Goal: Information Seeking & Learning: Learn about a topic

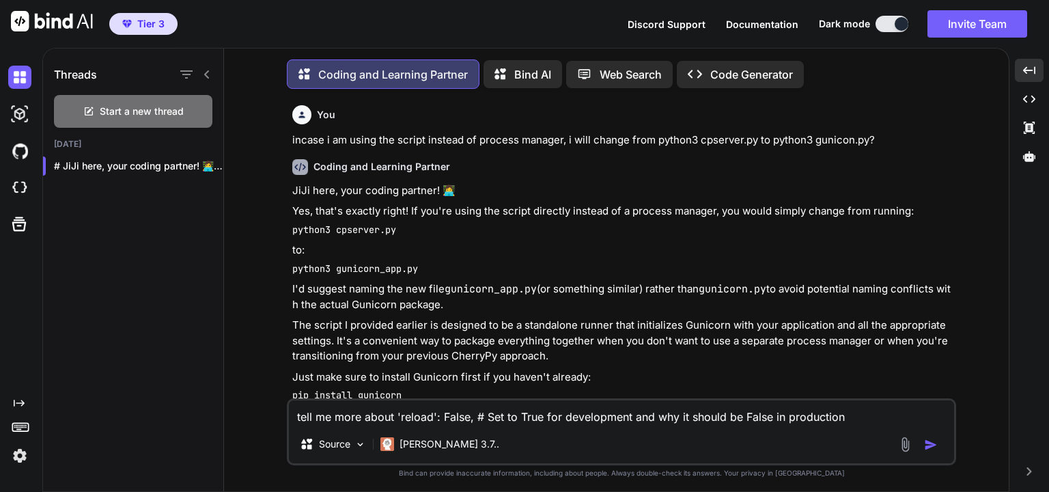
scroll to position [2537, 0]
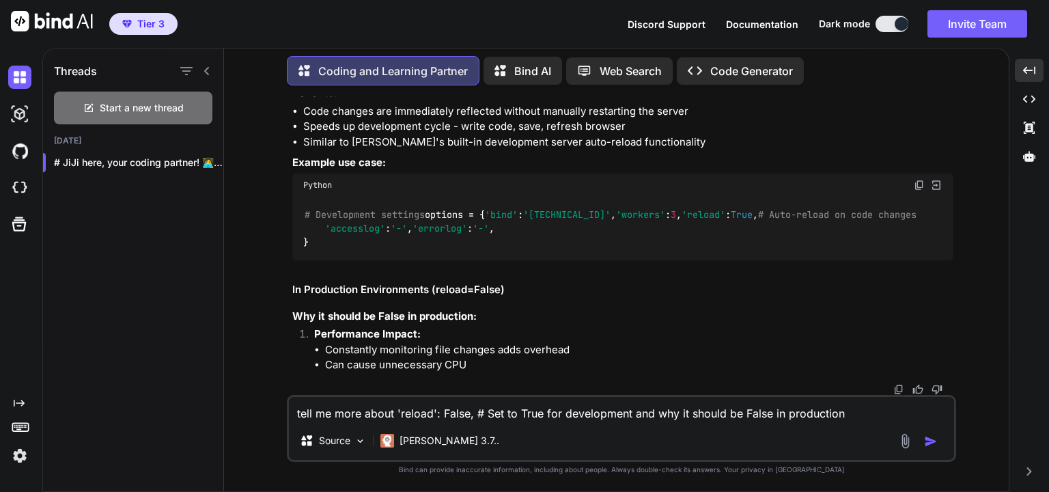
drag, startPoint x: 853, startPoint y: 412, endPoint x: 234, endPoint y: 394, distance: 619.6
click at [234, 394] on div "Coding and Learning Partner Bind AI Web Search Created with Pixso. Code Generat…" at bounding box center [616, 271] width 785 height 440
type textarea "x"
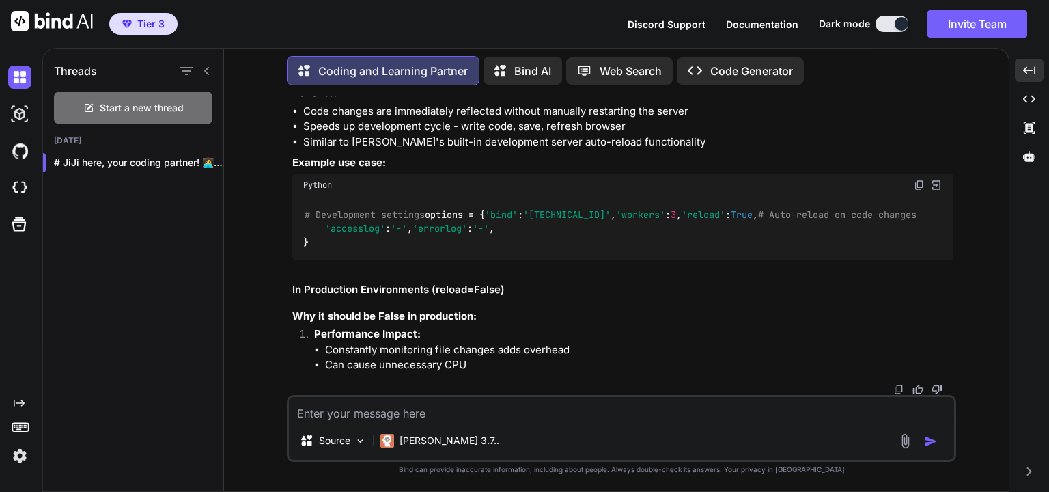
click at [437, 412] on textarea at bounding box center [621, 409] width 665 height 25
click at [480, 418] on textarea at bounding box center [621, 409] width 665 height 25
type textarea "give me sample of using FormView"
click at [929, 447] on img "button" at bounding box center [931, 441] width 14 height 14
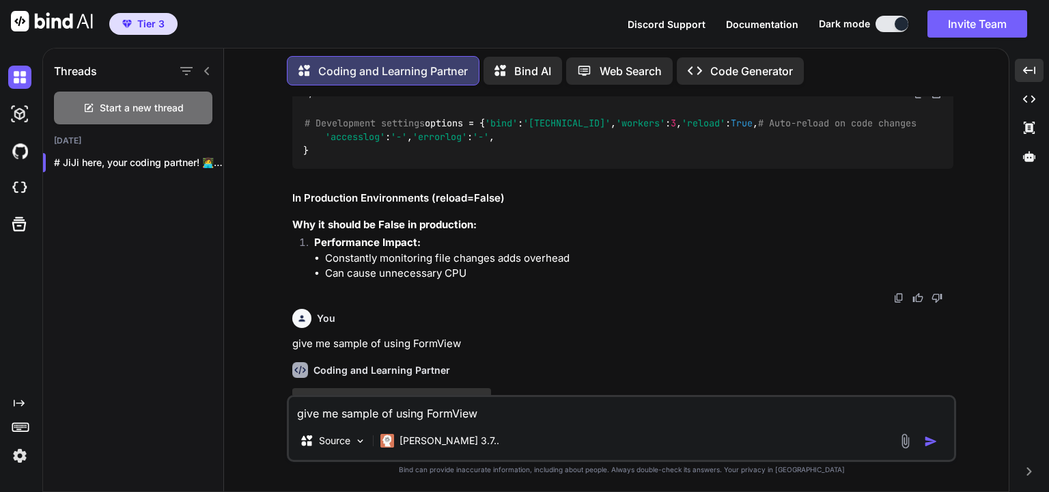
scroll to position [2484, 0]
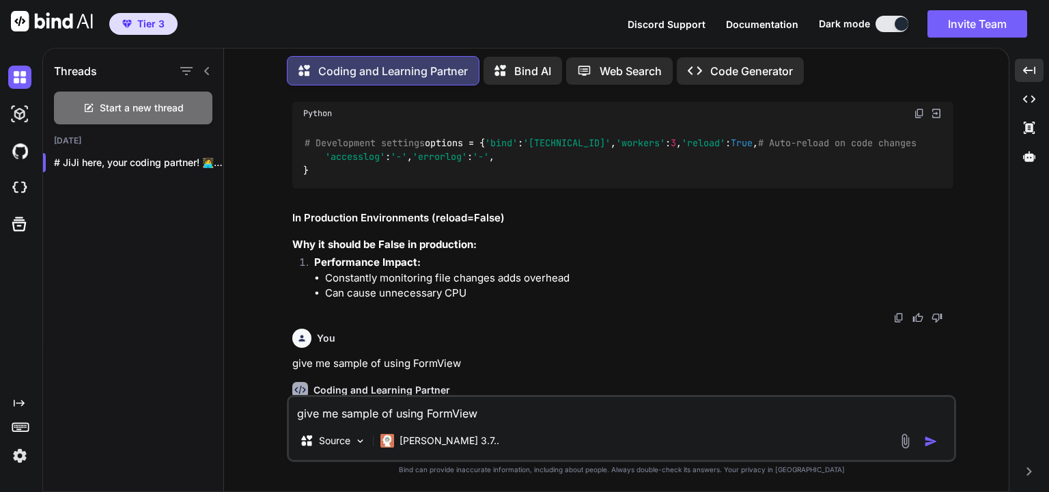
click at [503, 413] on textarea "give me sample of using FormView" at bounding box center [621, 409] width 665 height 25
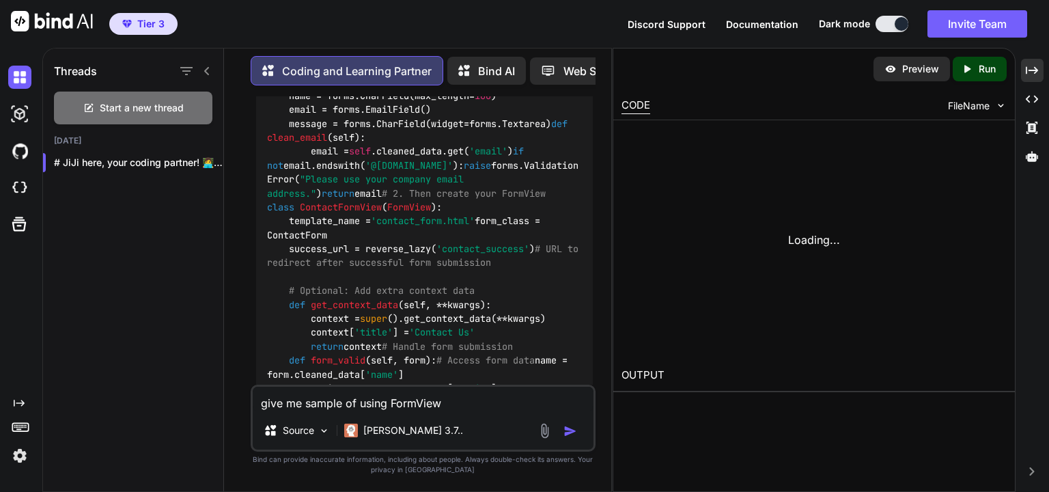
scroll to position [3749, 0]
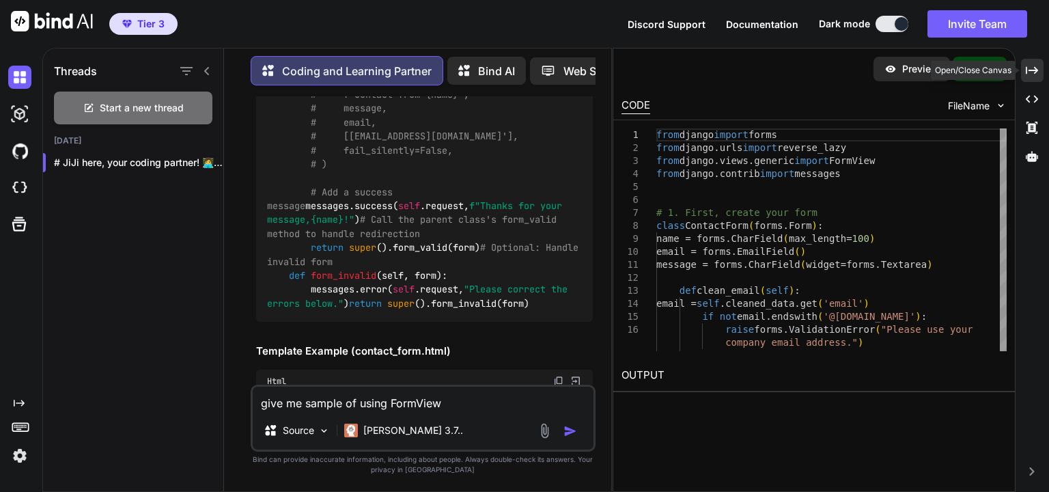
click at [1027, 61] on div "Created with Pixso." at bounding box center [1032, 70] width 23 height 23
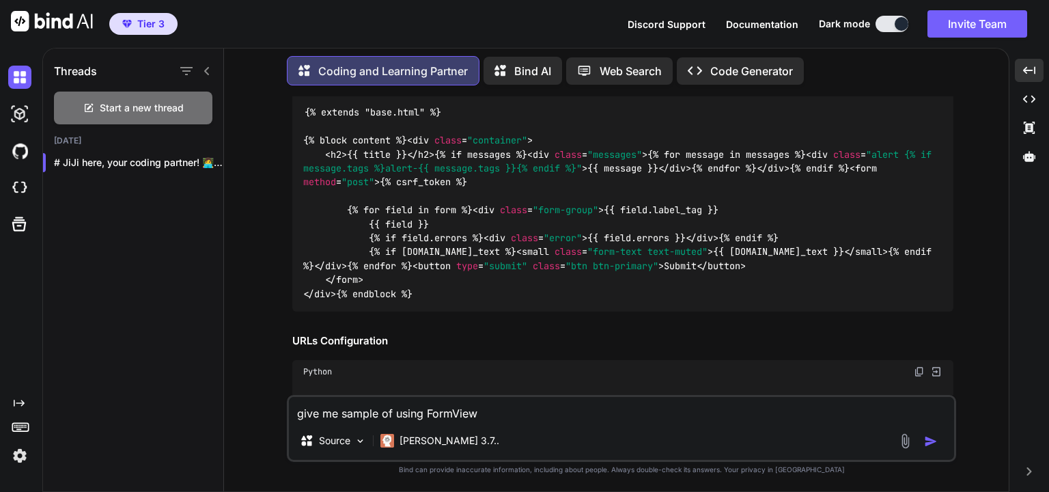
scroll to position [3582, 0]
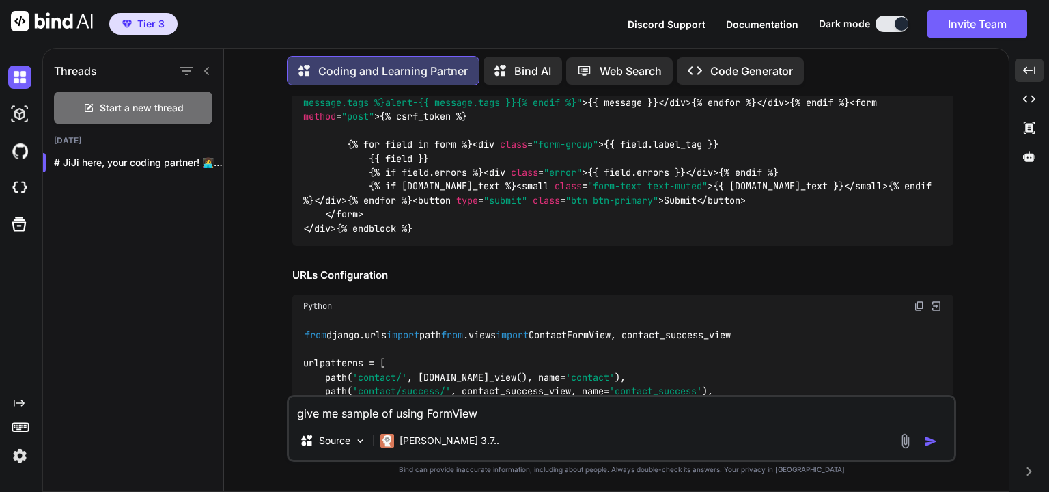
drag, startPoint x: 348, startPoint y: 277, endPoint x: 721, endPoint y: 274, distance: 372.8
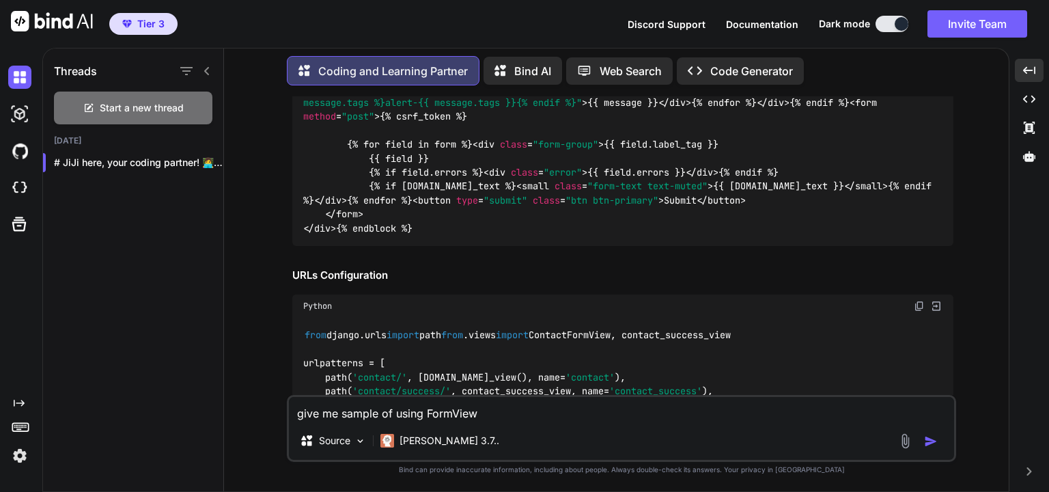
copy code "messages.success( self .request, f"Thanks for your message, {name} !" )"
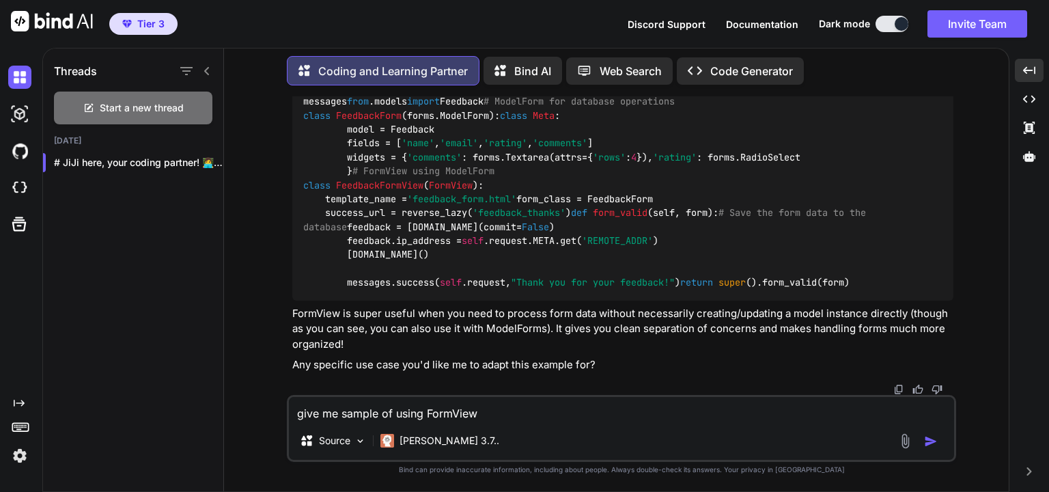
scroll to position [5055, 0]
click at [473, 416] on textarea "give me sample of using FormView" at bounding box center [621, 409] width 665 height 25
type textarea "້"
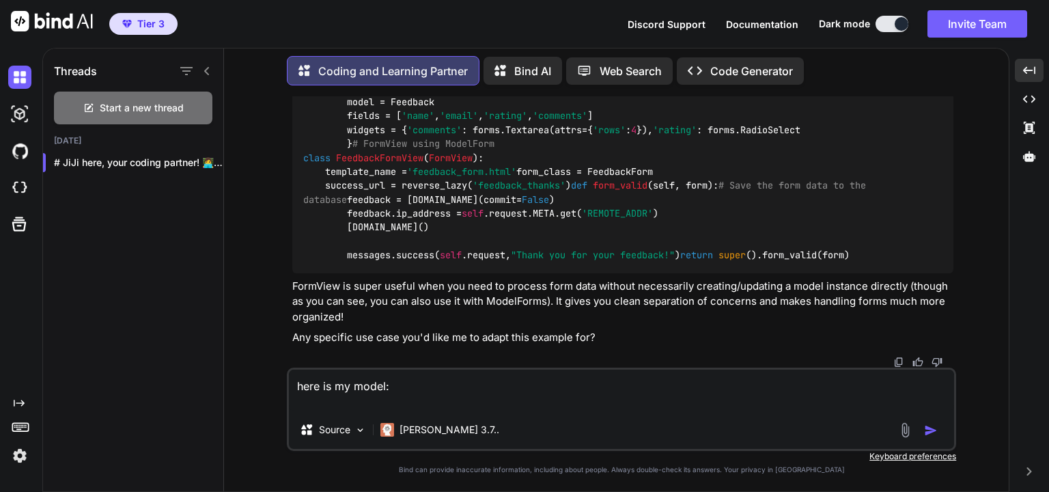
paste textarea "lorem IpsuMdolor(sitame.Conse): adipi Elit: seddoei_temp = 'INCI Utlabo' etdolo…"
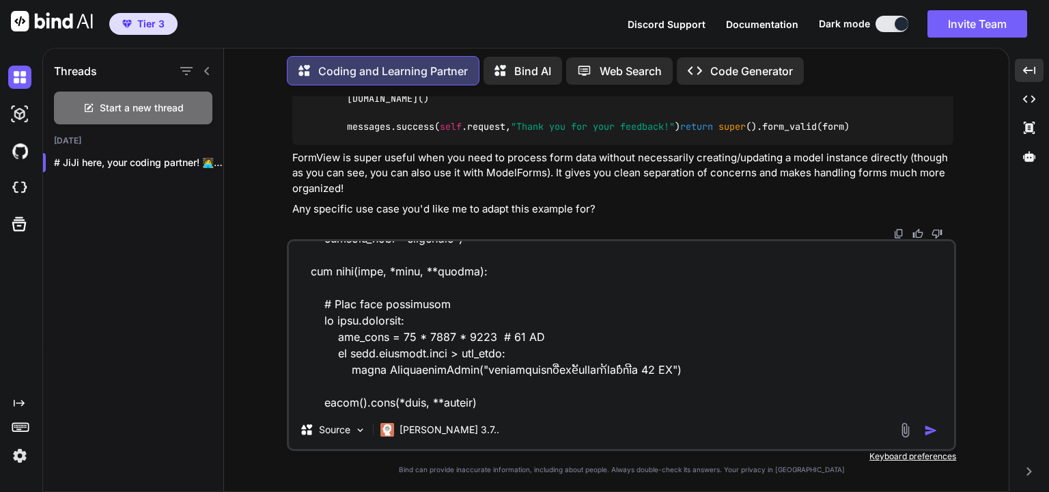
scroll to position [773, 0]
click at [516, 405] on textarea at bounding box center [621, 325] width 665 height 169
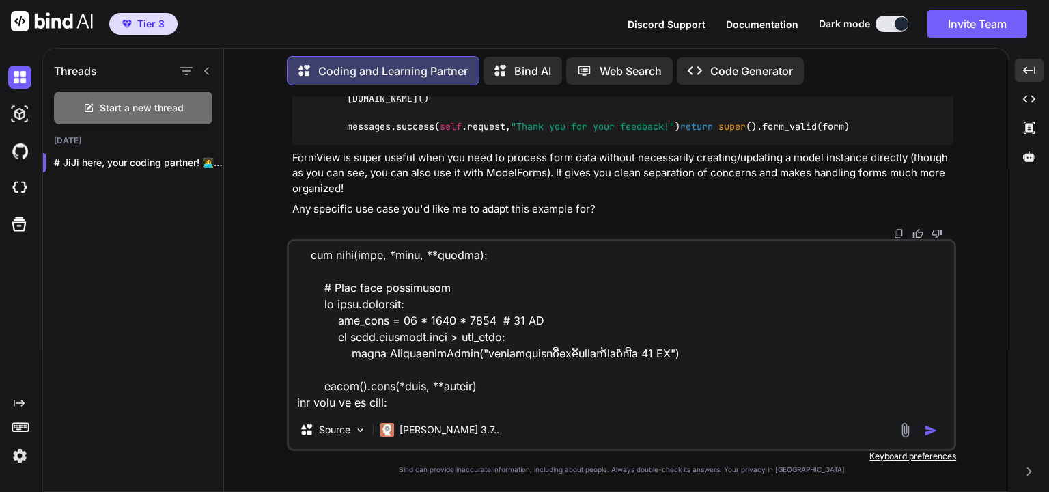
paste textarea "class AufsReportUpload(FormView): """ For insurance company to upload AUFS repo…"
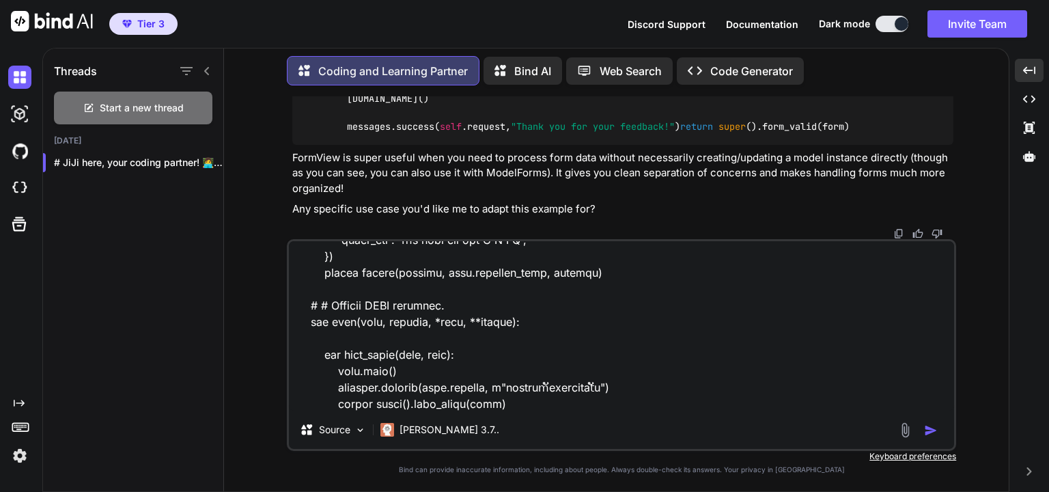
scroll to position [1181, 0]
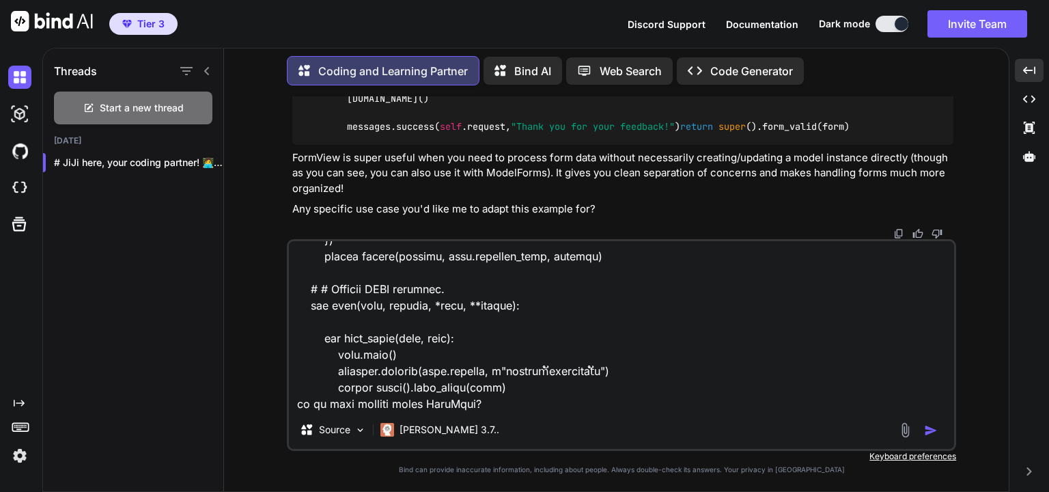
type textarea "lore ip do sitam: conse AdipIscing(elitse.Doeiu): tempo Inci: utlabor_etdo = 'M…"
click at [929, 435] on img "button" at bounding box center [931, 430] width 14 height 14
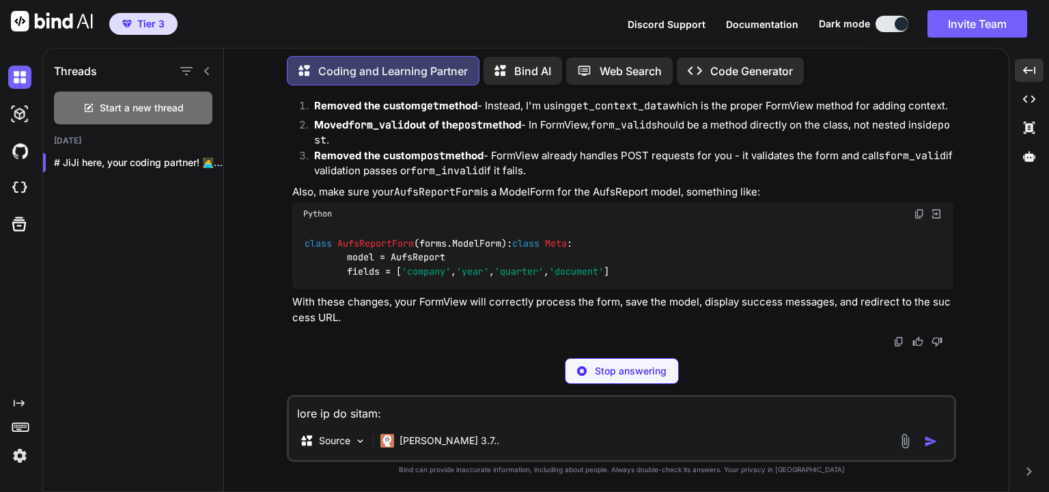
scroll to position [6193, 0]
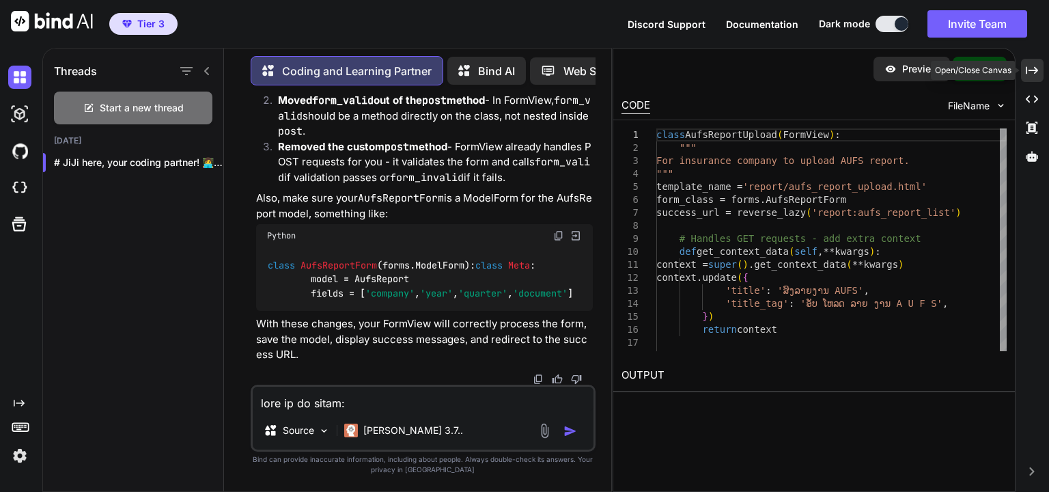
click at [1026, 76] on icon "Created with Pixso." at bounding box center [1032, 70] width 12 height 12
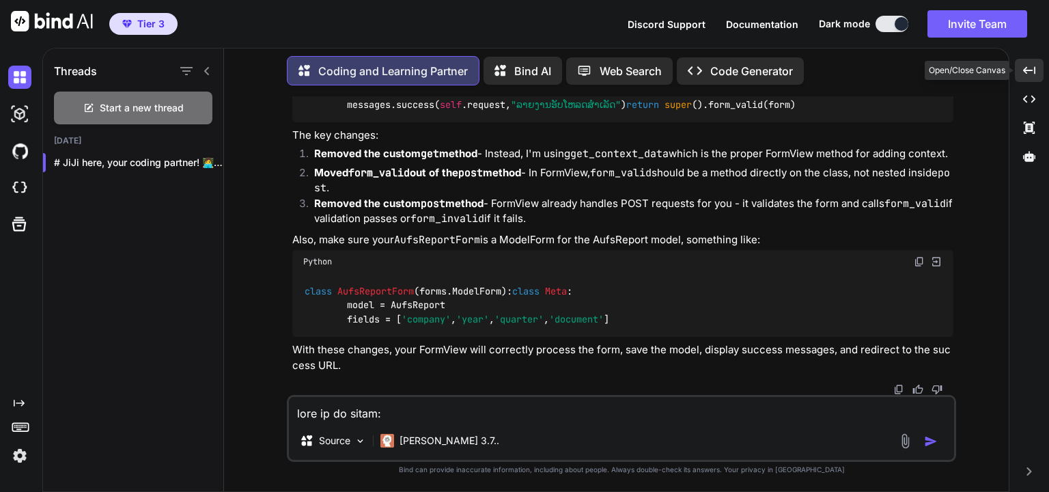
scroll to position [5603, 0]
click at [709, 229] on div "JiJi here, your coding partner! 👩‍💻 There's a small but significant issue with …" at bounding box center [622, 111] width 661 height 524
click at [508, 122] on div "class AufsReportUpload ( FormView ): """ For insurance company to upload AUFS r…" at bounding box center [622, 34] width 661 height 175
click at [485, 122] on div "class AufsReportUpload ( FormView ): """ For insurance company to upload AUFS r…" at bounding box center [622, 34] width 661 height 175
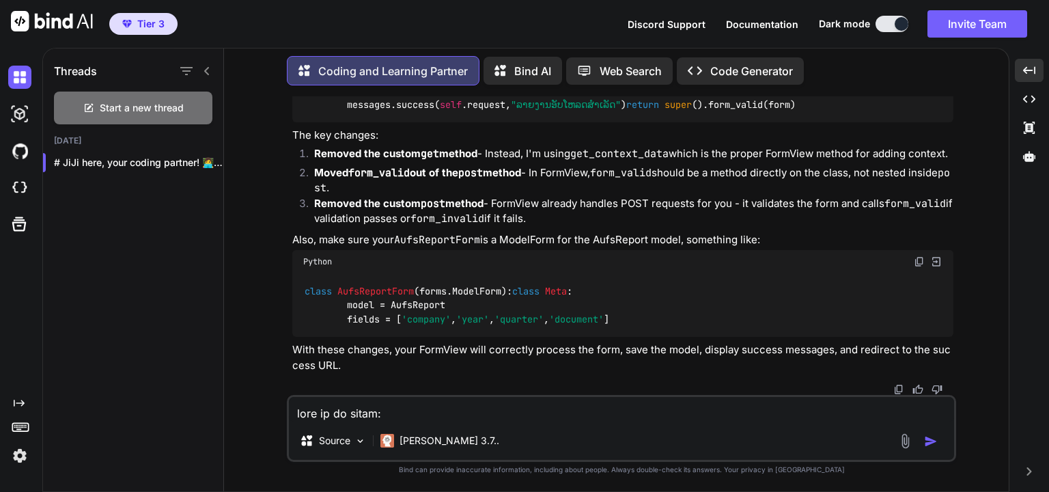
scroll to position [5800, 0]
drag, startPoint x: 442, startPoint y: 235, endPoint x: 404, endPoint y: 238, distance: 38.3
click at [404, 112] on code "class AufsReportUpload ( FormView ): """ For insurance company to upload AUFS r…" at bounding box center [573, 35] width 541 height 154
copy code "super ()"
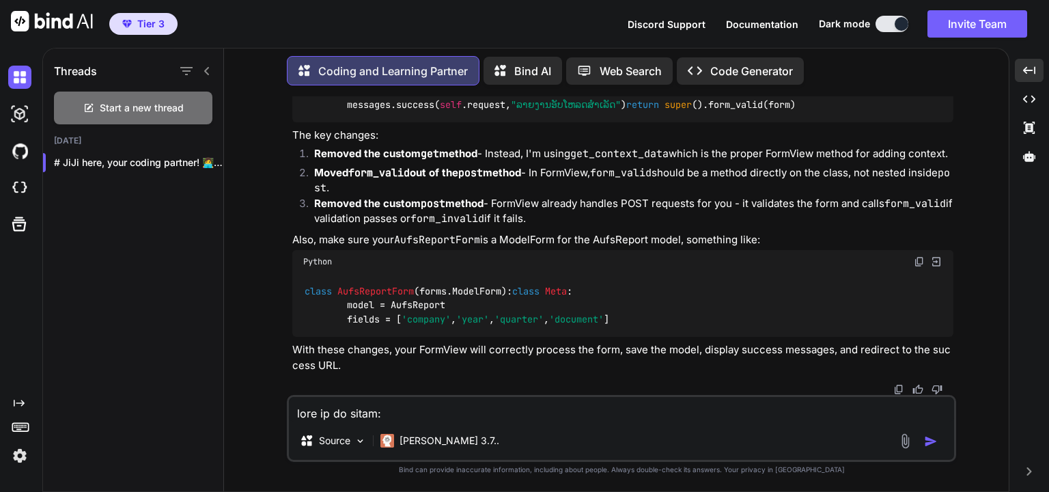
click at [549, 196] on p "Moved form_valid out of the post method - In FormView, form_valid should be a m…" at bounding box center [633, 180] width 639 height 31
click at [369, 27] on span "get_context_data" at bounding box center [390, 21] width 87 height 12
click at [423, 27] on span "get_context_data" at bounding box center [390, 21] width 87 height 12
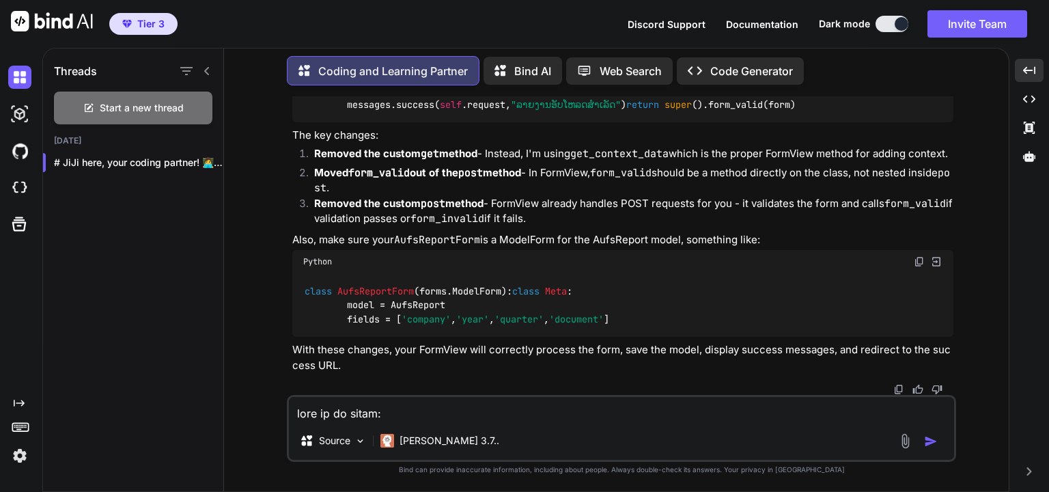
drag, startPoint x: 348, startPoint y: 158, endPoint x: 527, endPoint y: 155, distance: 179.6
click at [527, 112] on code "class AufsReportUpload ( FormView ): """ For insurance company to upload AUFS r…" at bounding box center [573, 35] width 541 height 154
click at [526, 112] on code "class AufsReportUpload ( FormView ): """ For insurance company to upload AUFS r…" at bounding box center [573, 35] width 541 height 154
